Goal: Information Seeking & Learning: Learn about a topic

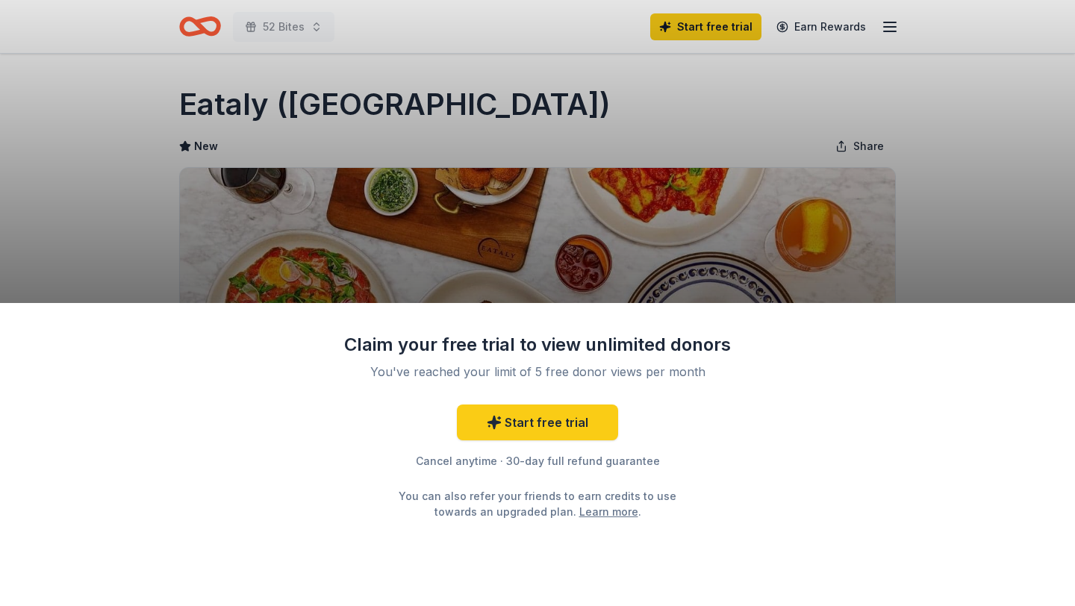
click at [87, 202] on div "Claim your free trial to view unlimited donors You've reached your limit of 5 f…" at bounding box center [537, 303] width 1075 height 606
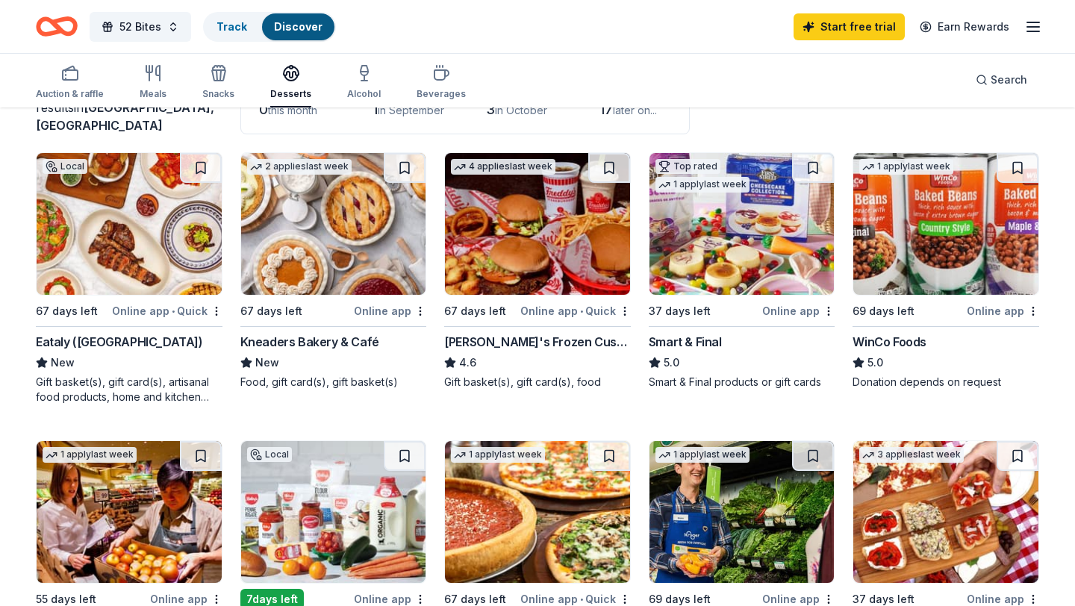
scroll to position [123, 0]
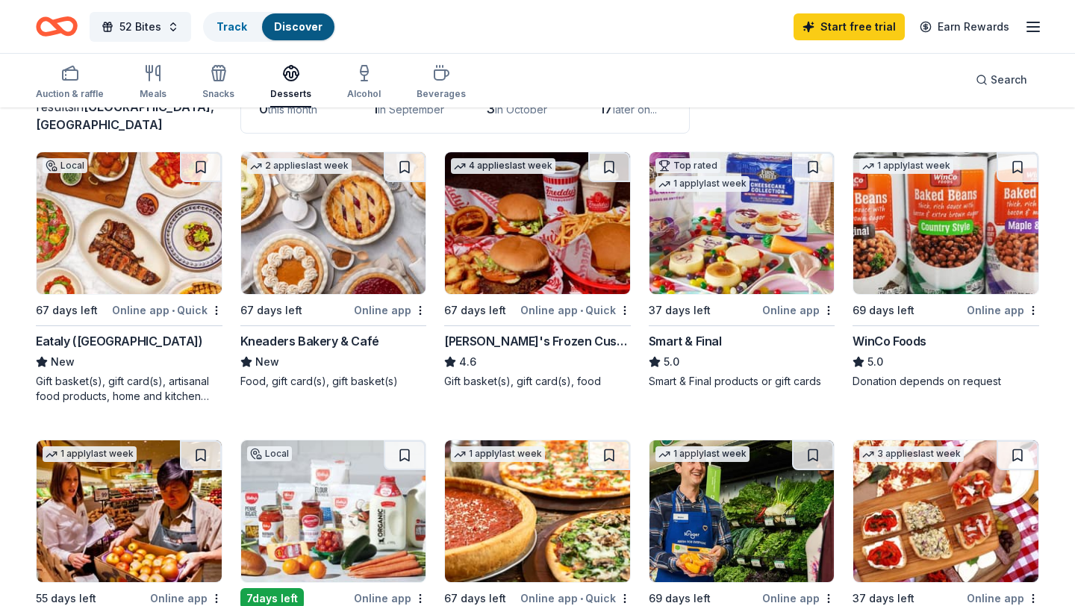
click at [545, 231] on img at bounding box center [537, 223] width 185 height 142
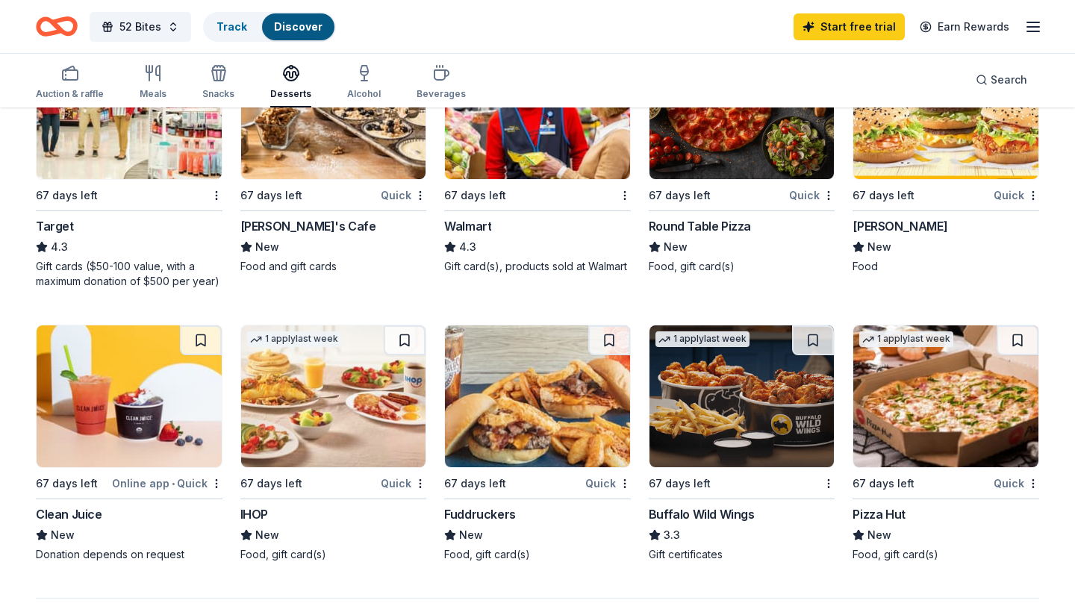
scroll to position [636, 0]
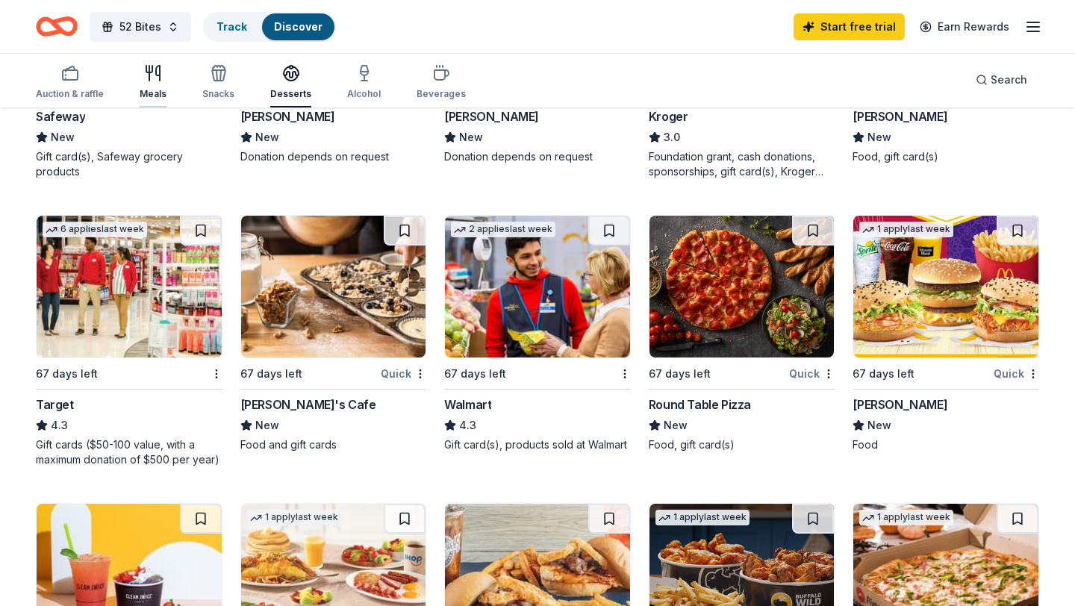
click at [149, 69] on icon "button" at bounding box center [149, 73] width 0 height 15
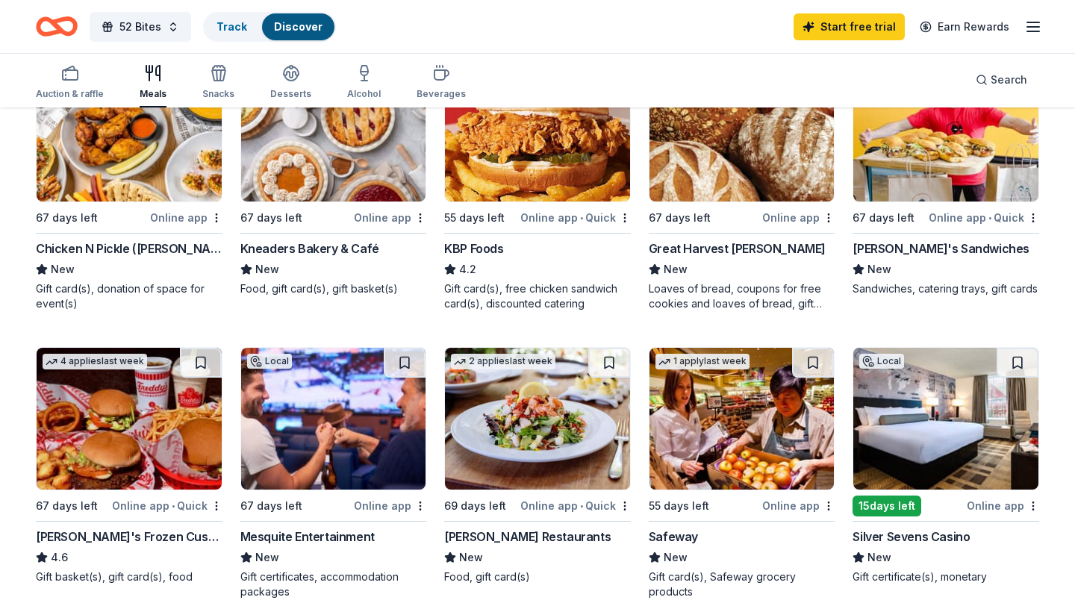
scroll to position [172, 0]
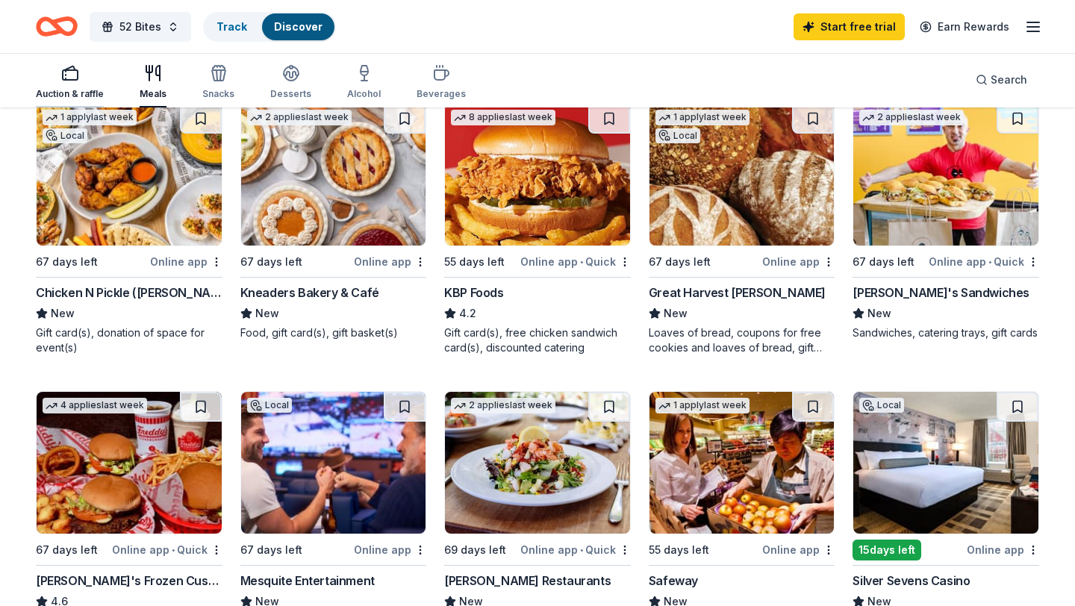
click at [75, 79] on rect "button" at bounding box center [70, 75] width 15 height 10
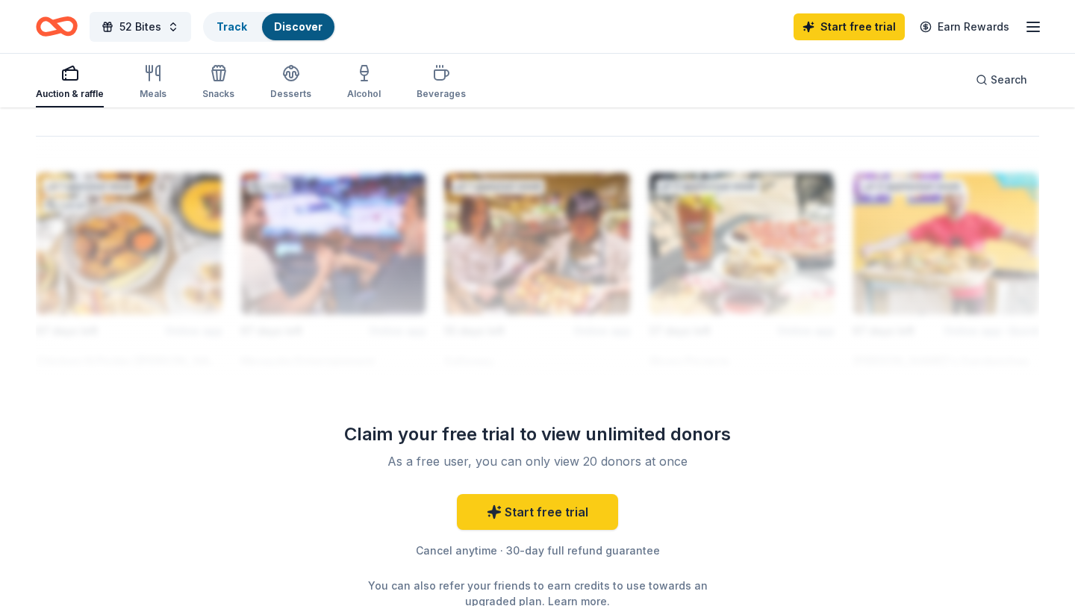
scroll to position [1294, 0]
